Goal: Task Accomplishment & Management: Manage account settings

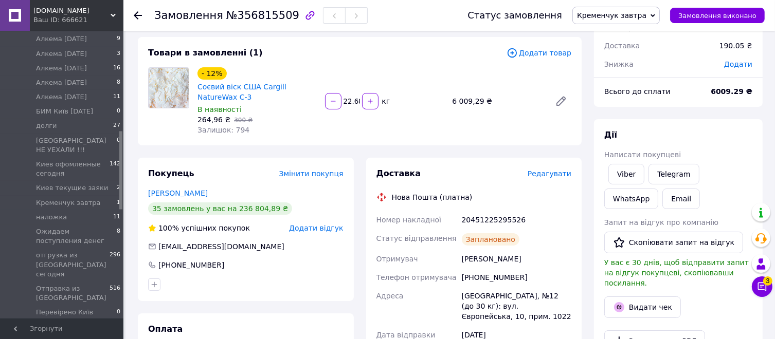
scroll to position [411, 0]
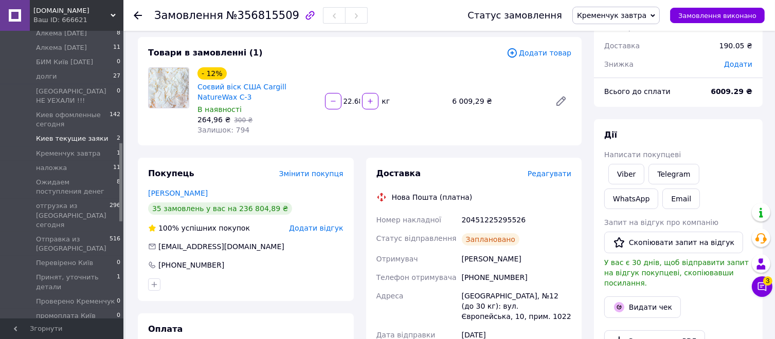
click at [51, 146] on li "Киев текущие заяки 2" at bounding box center [63, 139] width 126 height 14
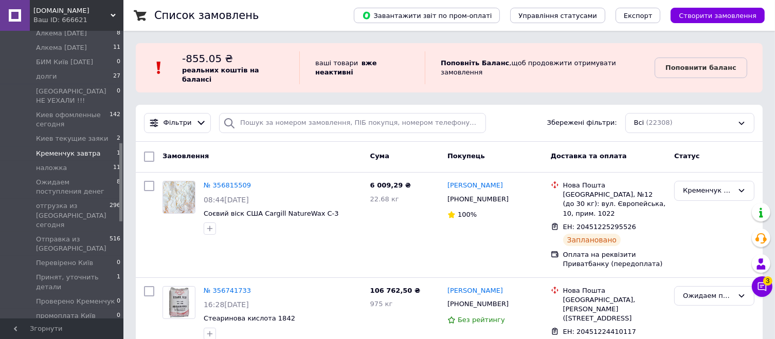
click at [69, 158] on span "Кременчук завтра" at bounding box center [68, 153] width 64 height 9
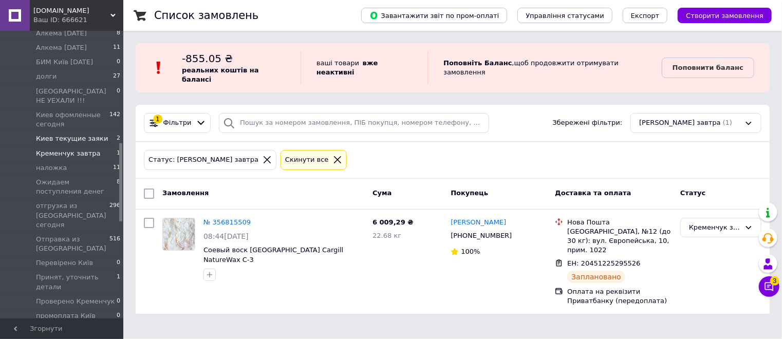
click at [62, 143] on span "Киев текущие заяки" at bounding box center [72, 138] width 72 height 9
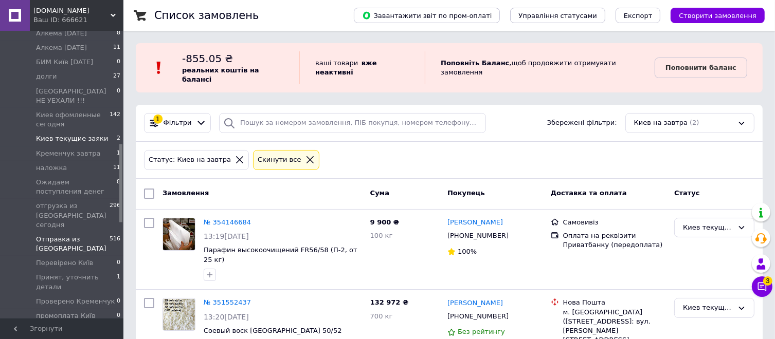
scroll to position [463, 0]
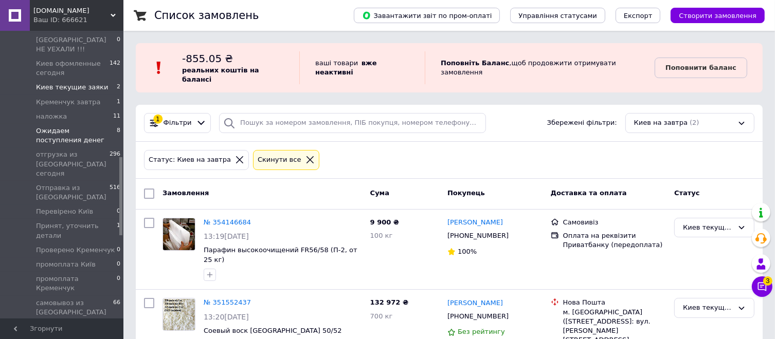
click at [43, 145] on span "Ожидаем поступления денег" at bounding box center [76, 135] width 81 height 19
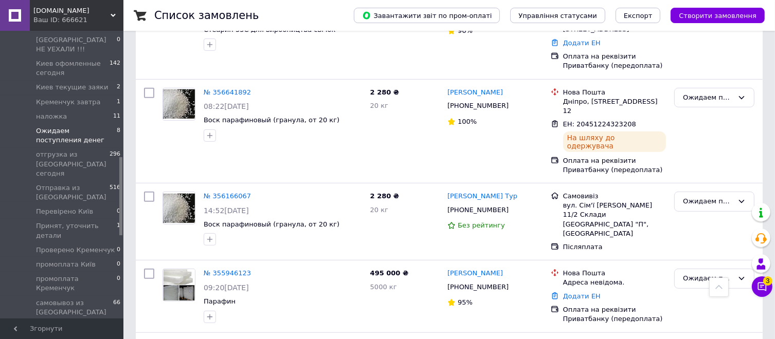
scroll to position [561, 0]
